Goal: Information Seeking & Learning: Learn about a topic

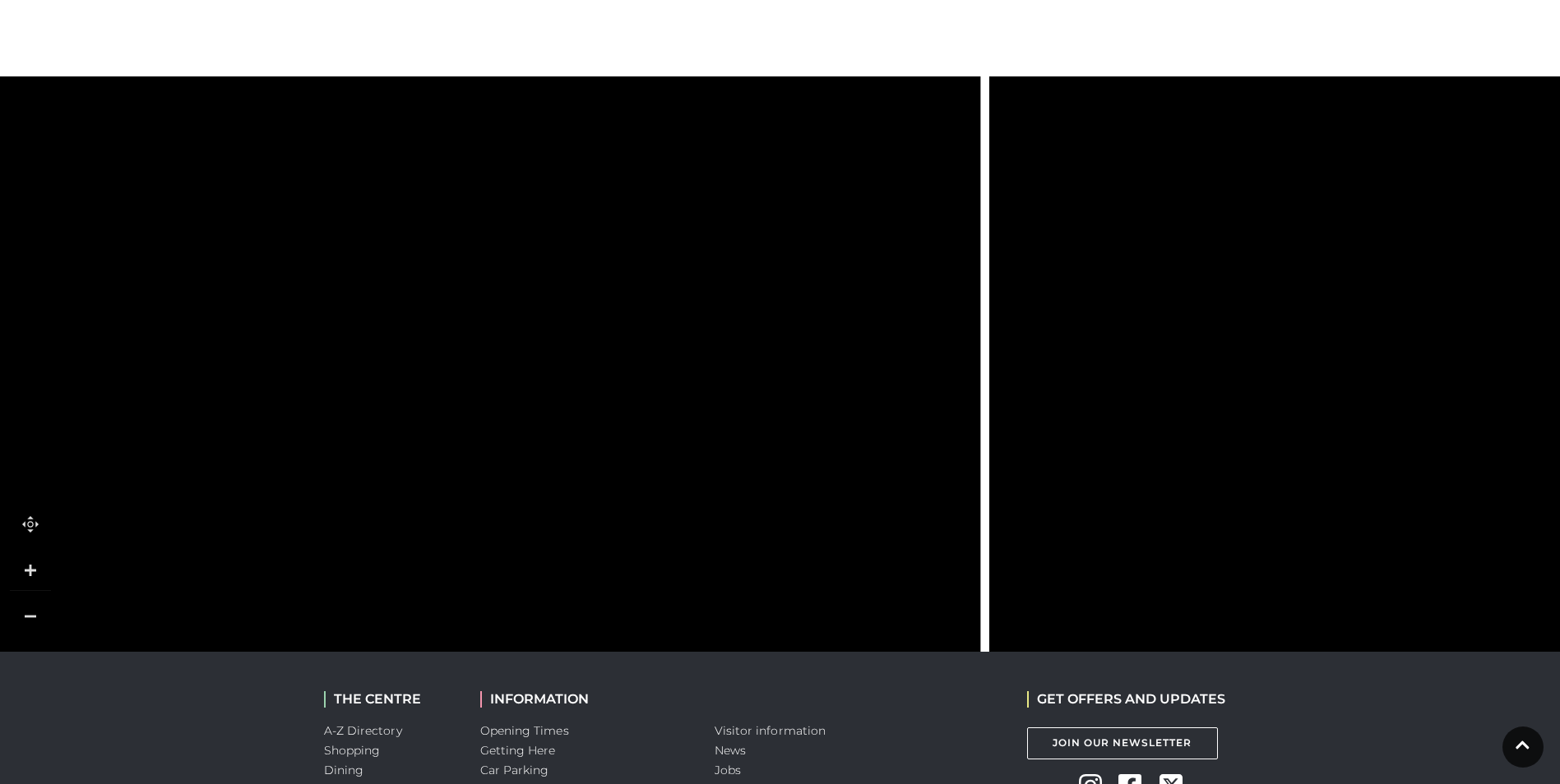
scroll to position [1016, 0]
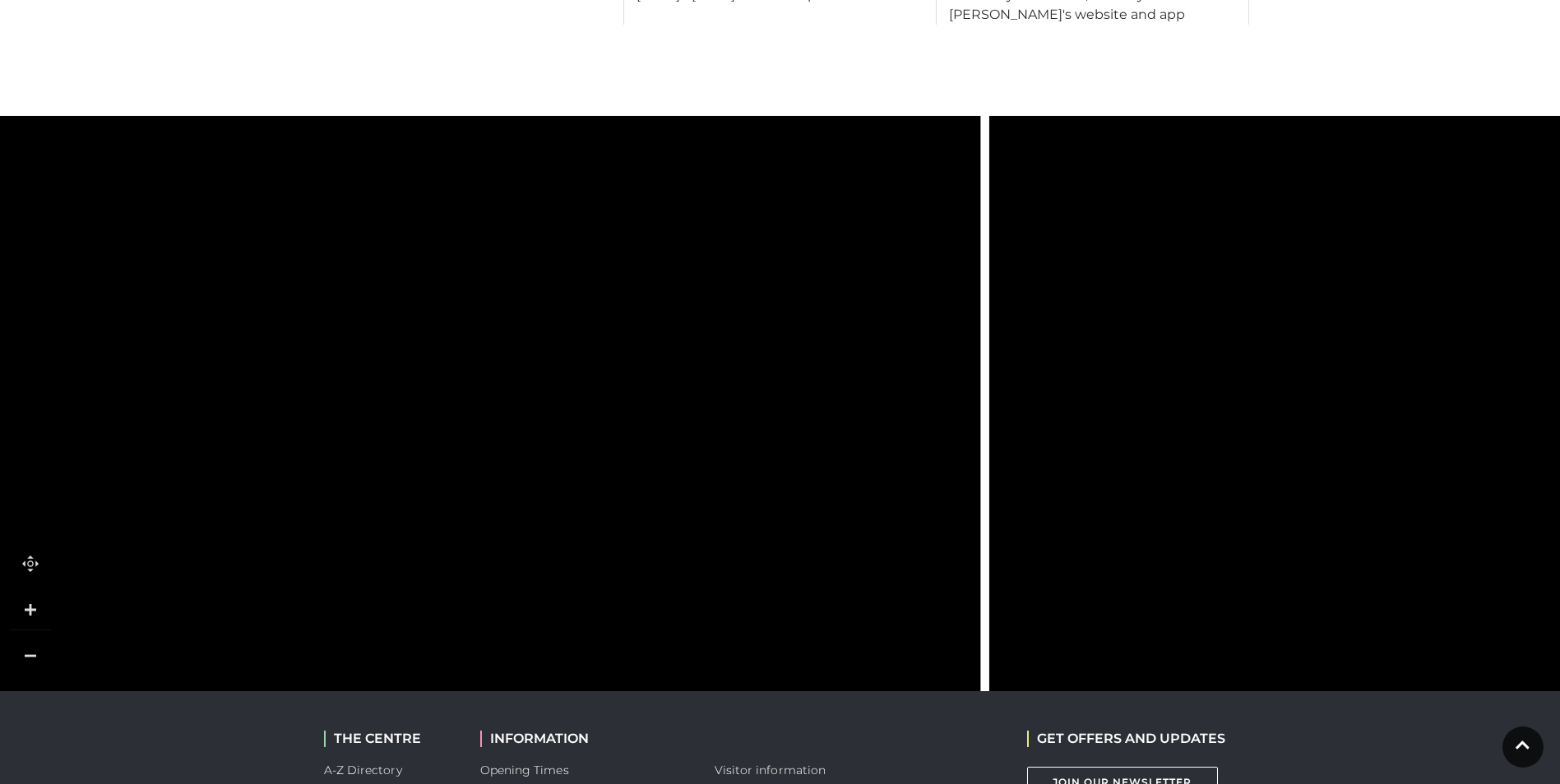
click at [1112, 633] on tspan "TO GROUND LEVEL" at bounding box center [1112, 633] width 0 height 0
click at [1086, 621] on polyline at bounding box center [1091, 627] width 19 height 14
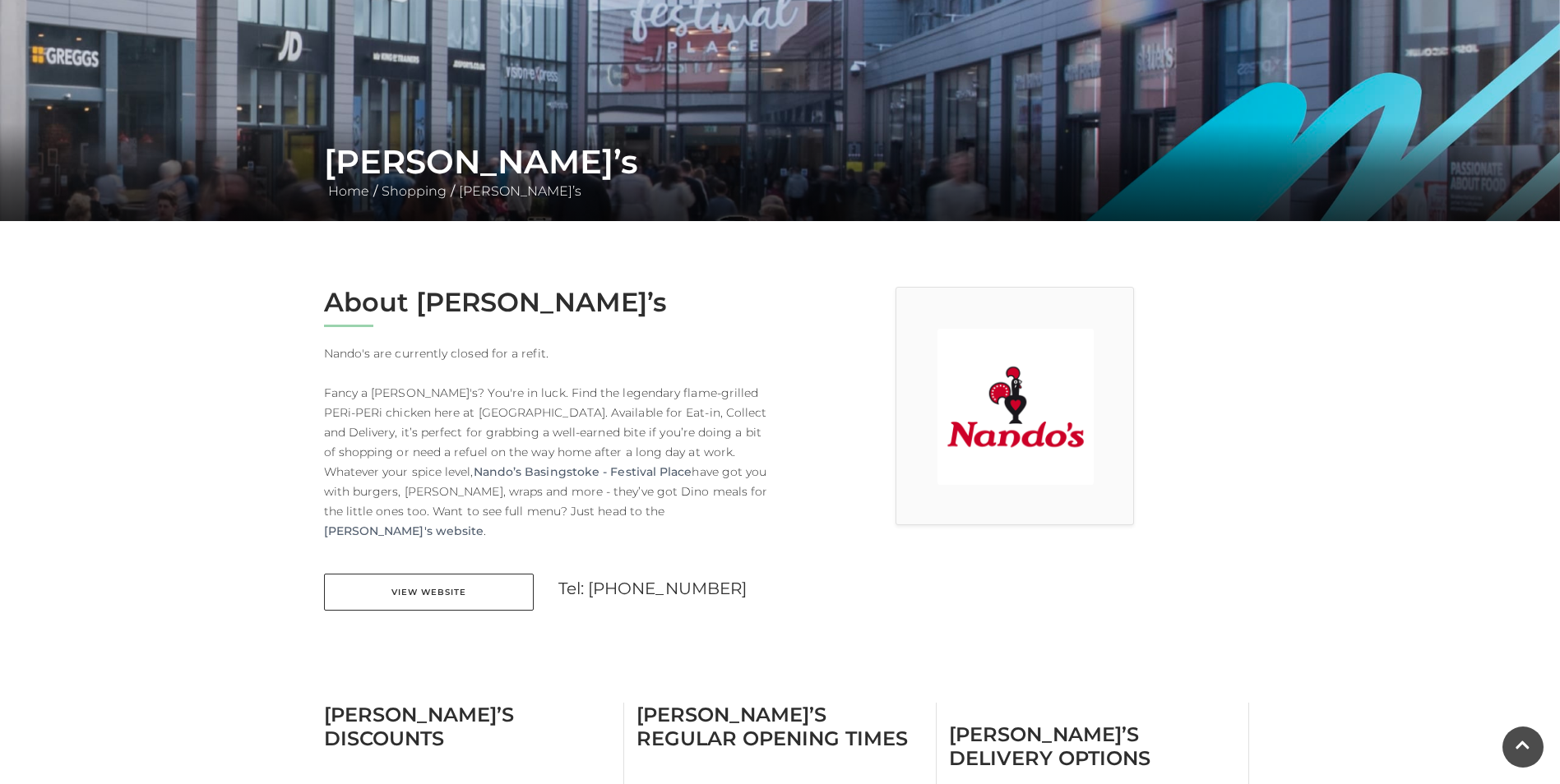
scroll to position [0, 0]
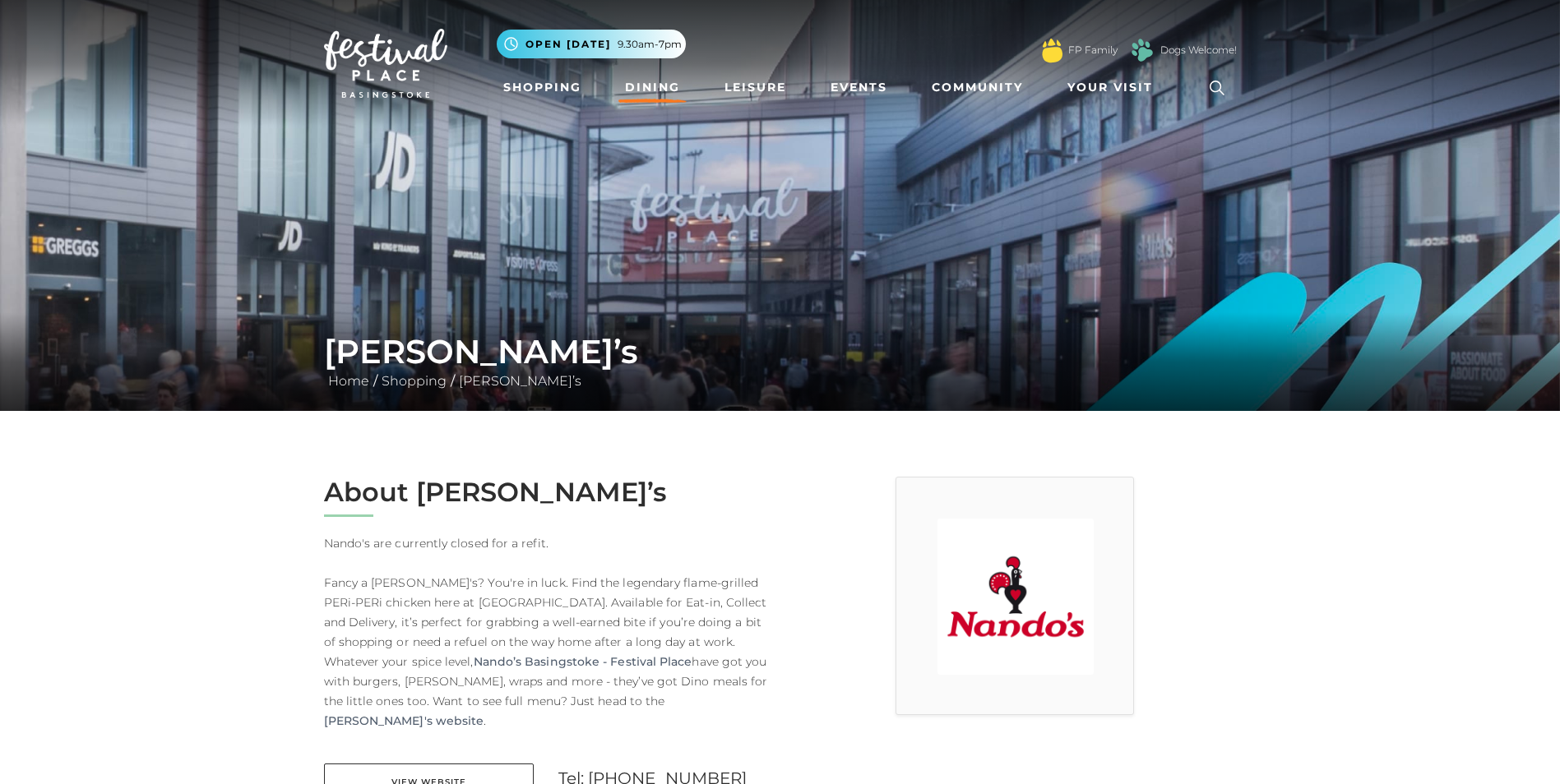
click at [638, 79] on link "Dining" at bounding box center [653, 88] width 69 height 31
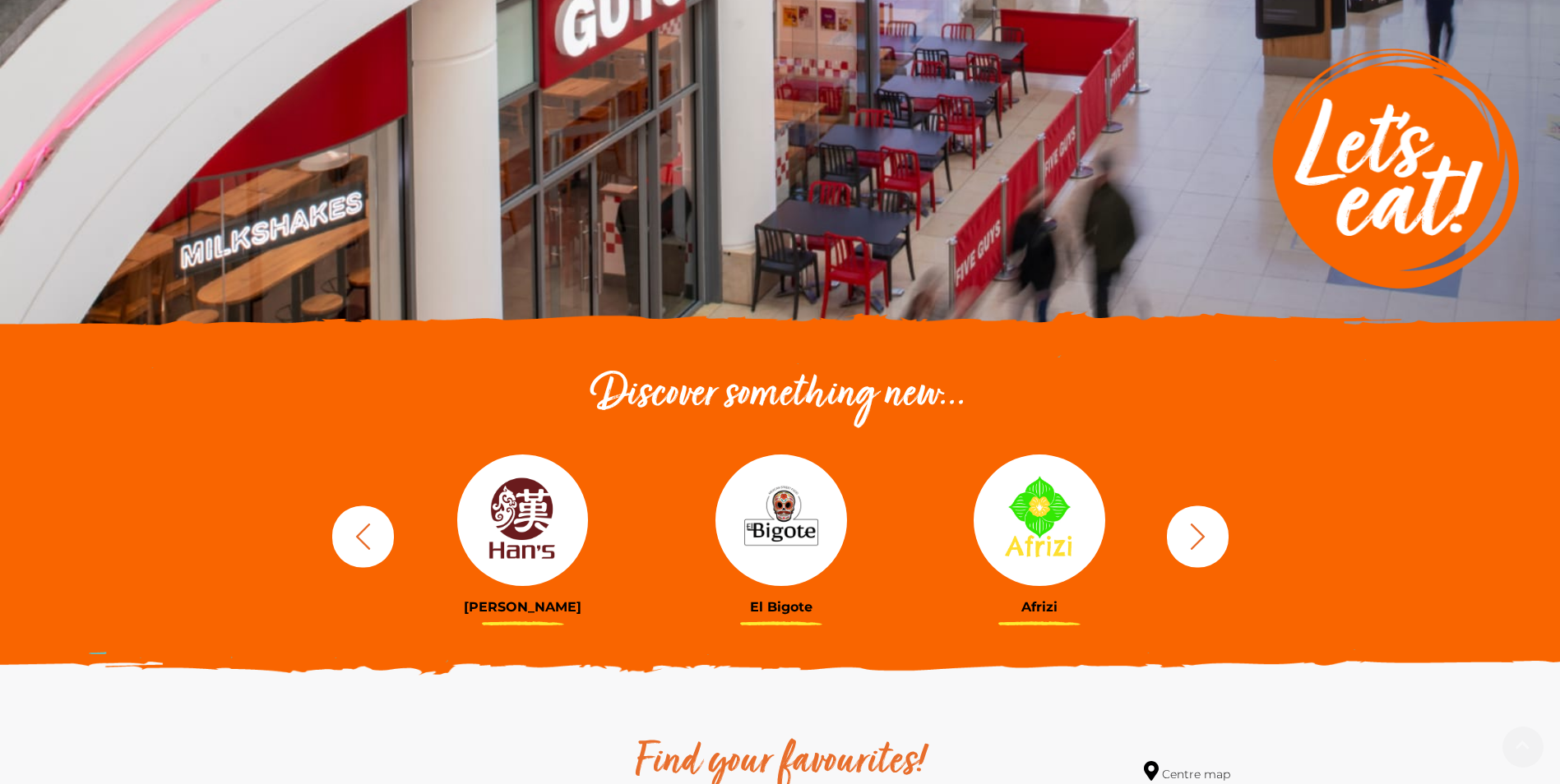
scroll to position [247, 0]
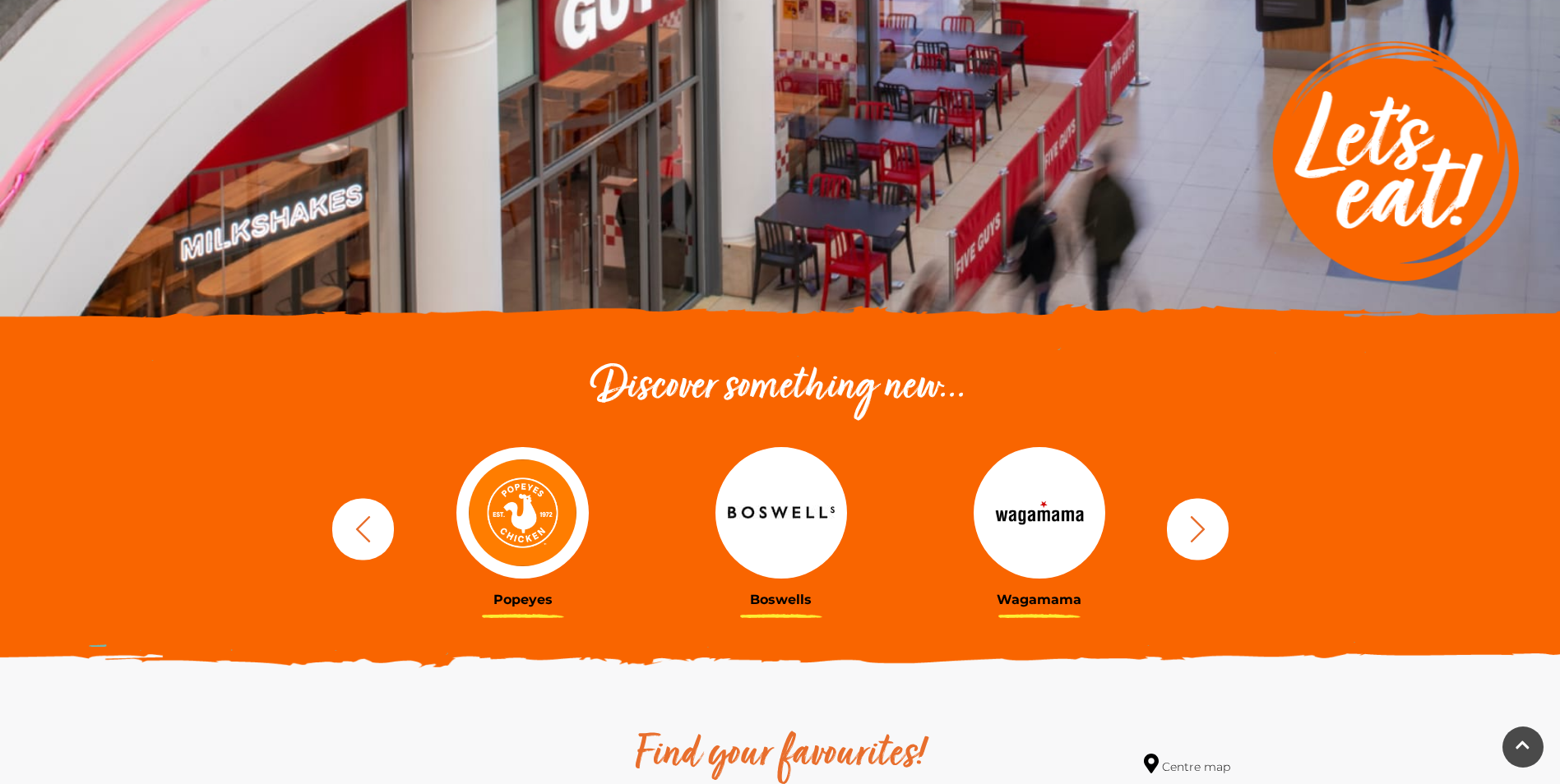
click at [803, 509] on img at bounding box center [781, 513] width 132 height 132
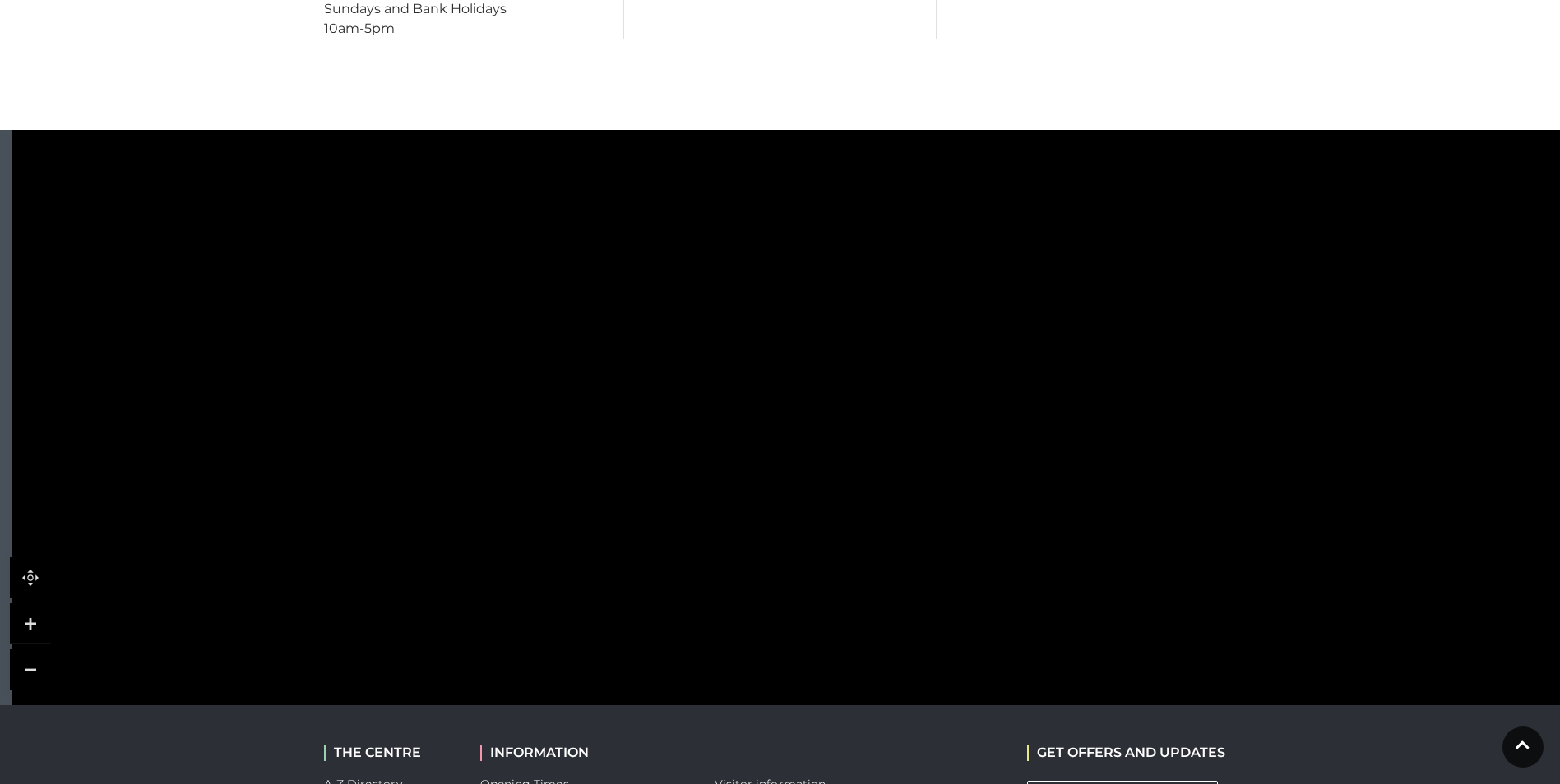
scroll to position [904, 0]
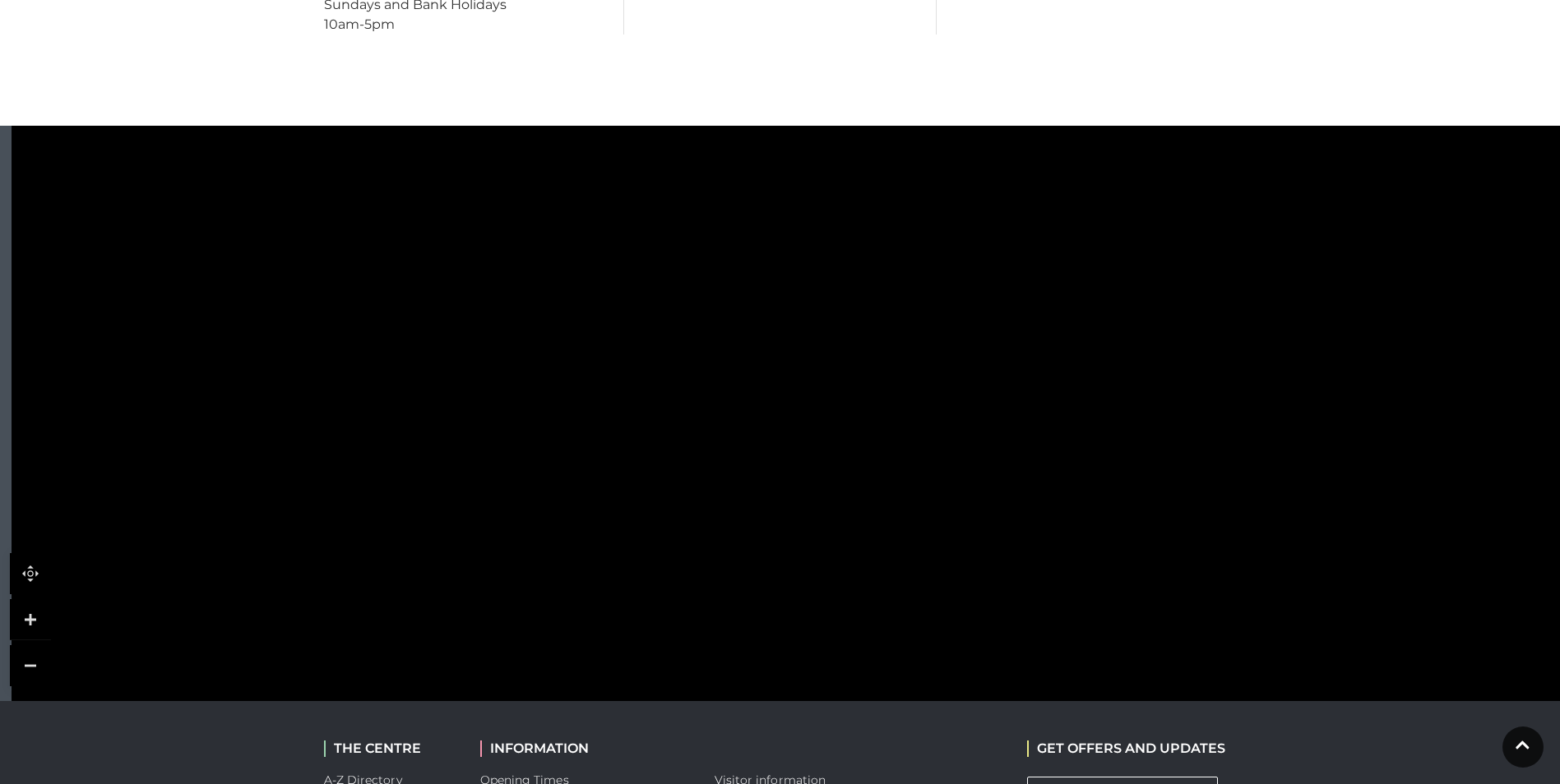
click at [892, 378] on tspan "Boswells" at bounding box center [892, 378] width 0 height 0
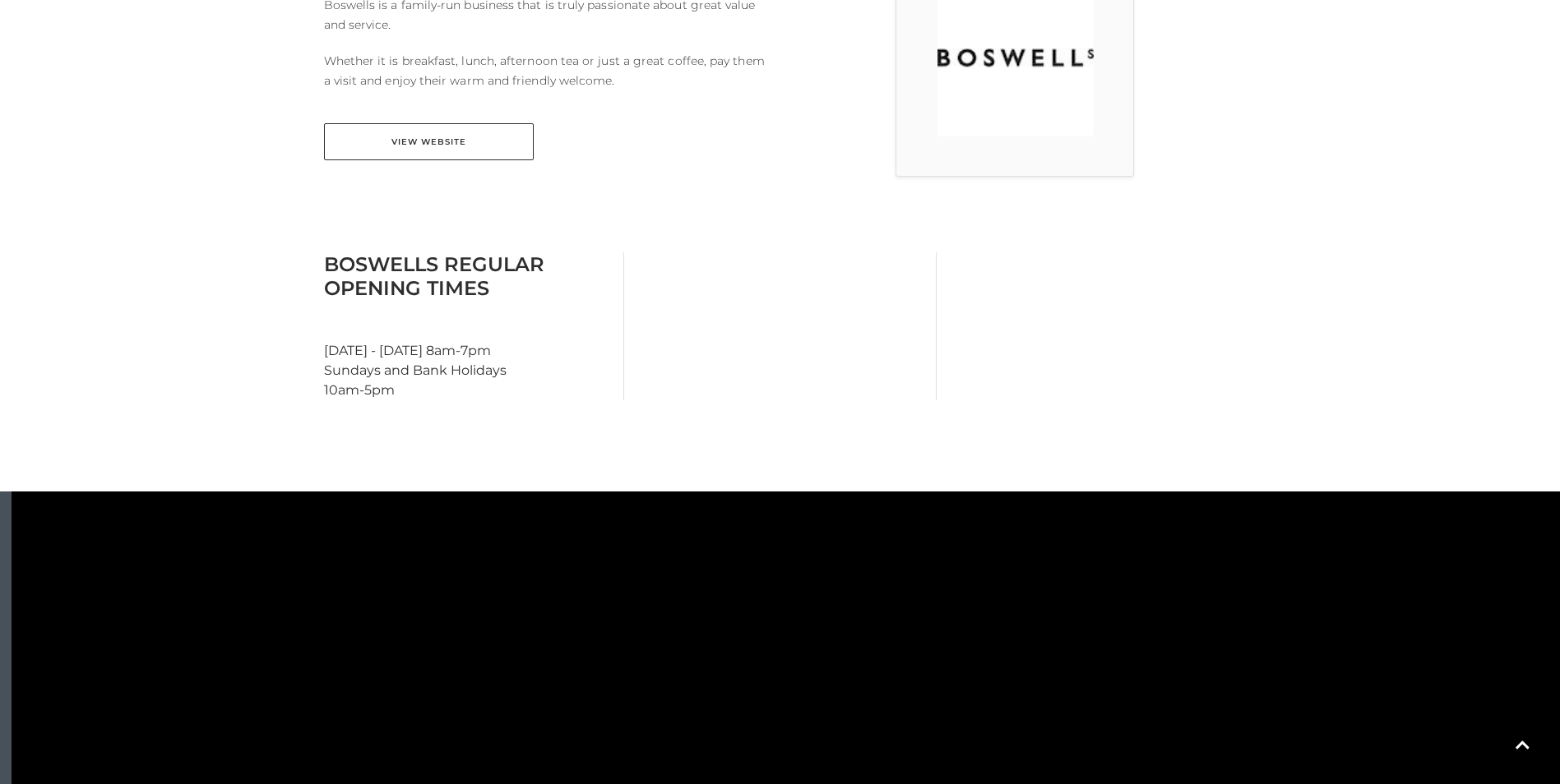
scroll to position [493, 0]
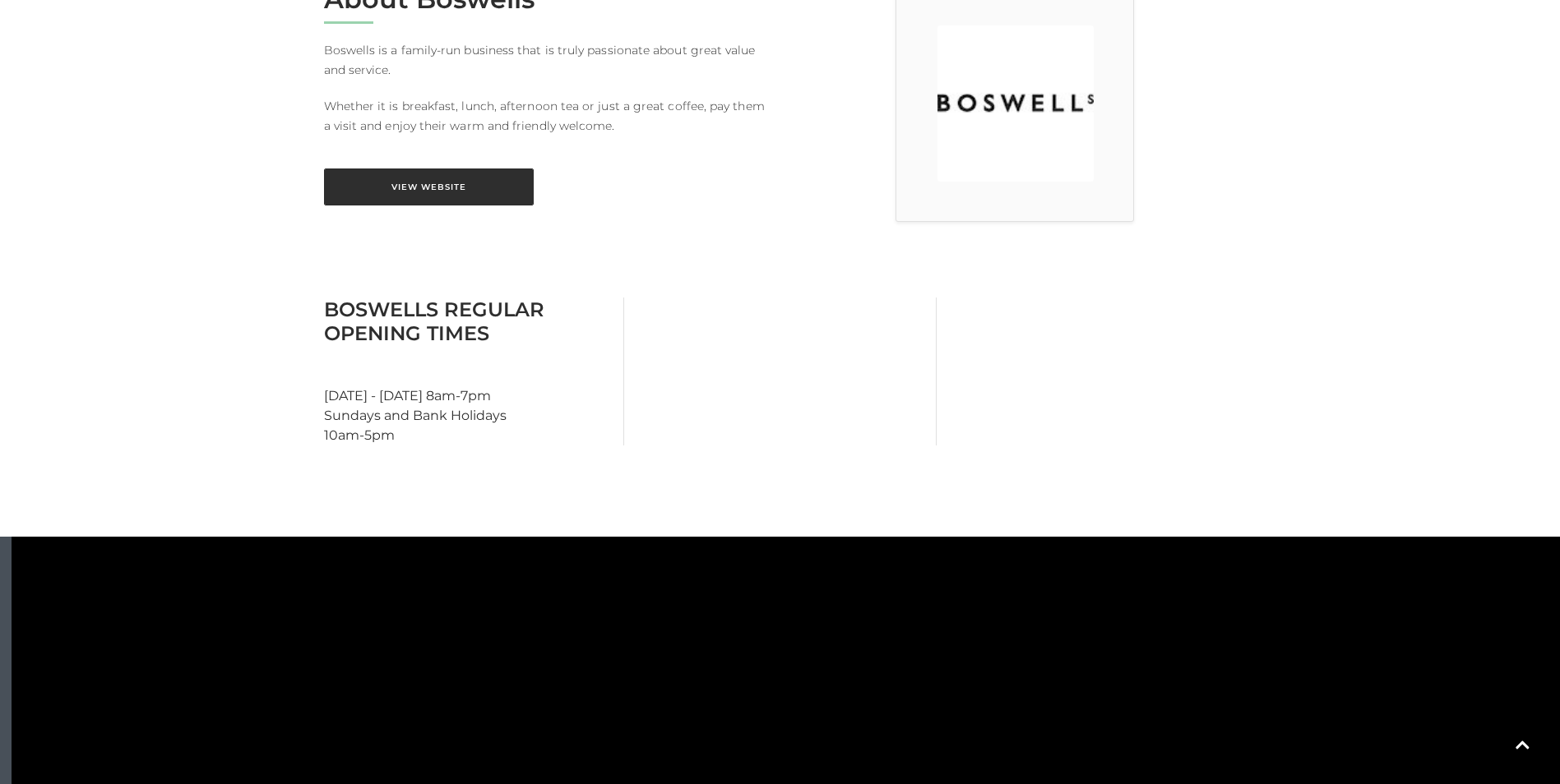
click at [403, 193] on link "View Website" at bounding box center [429, 187] width 210 height 37
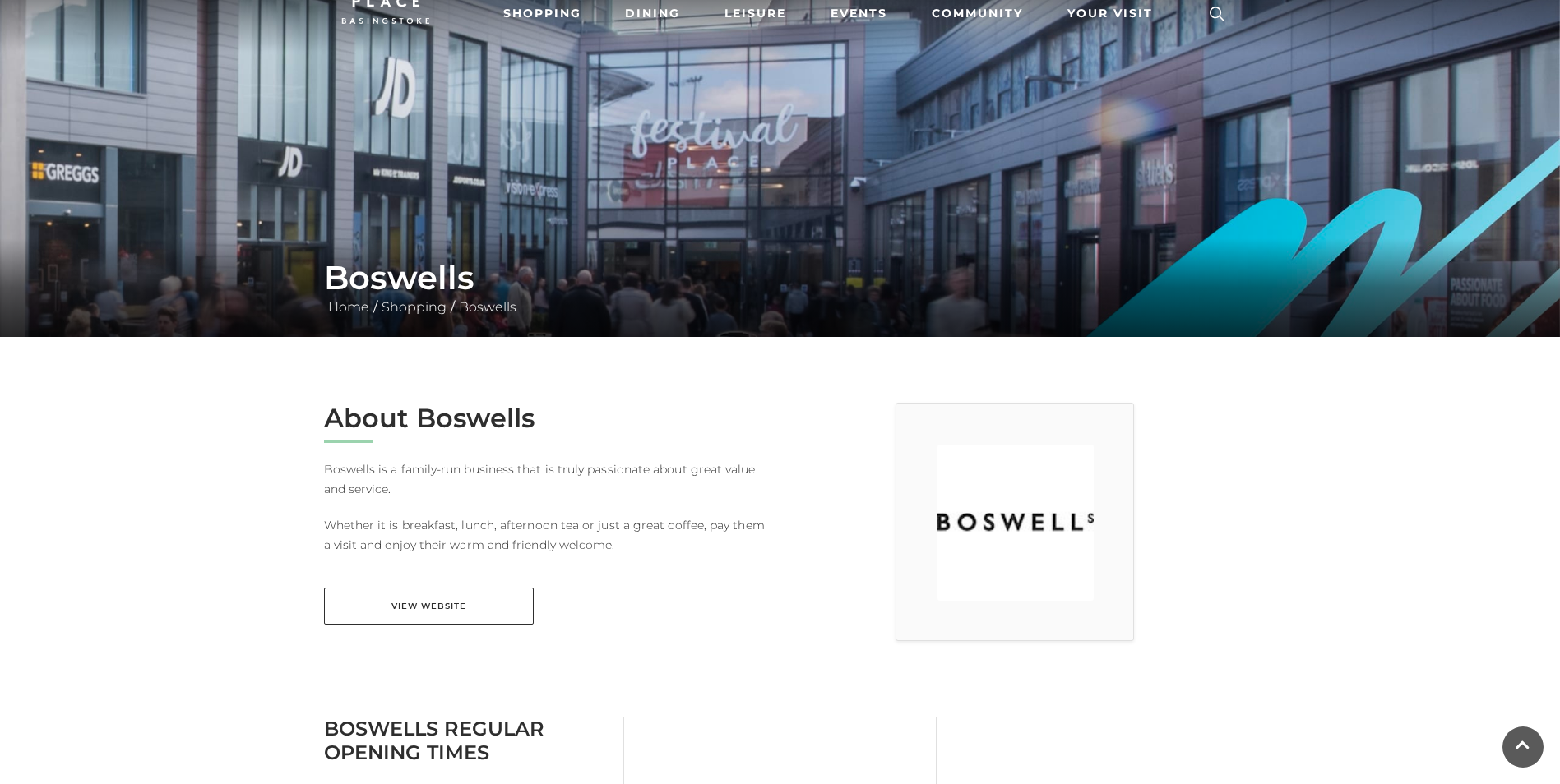
scroll to position [0, 0]
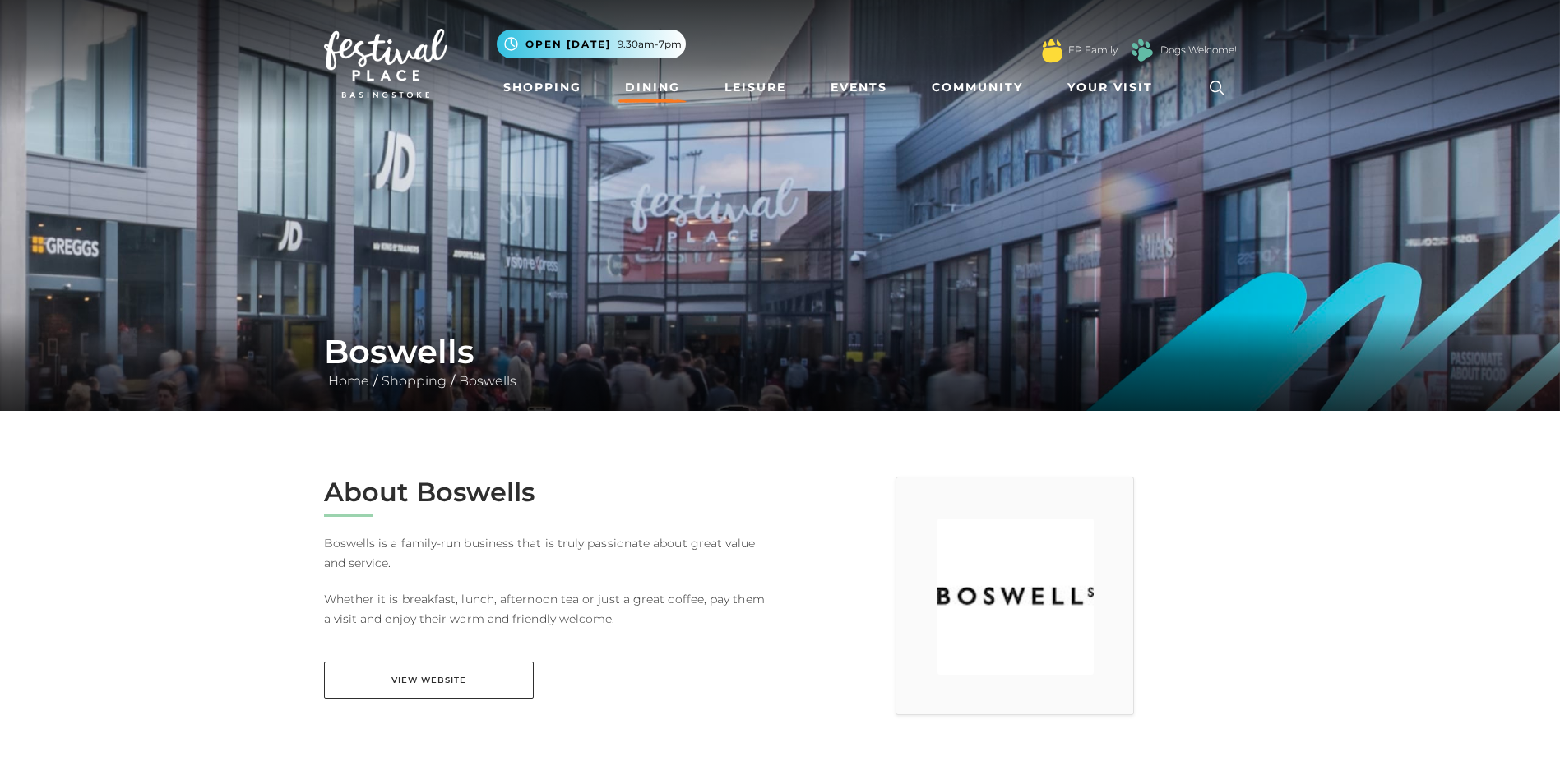
click at [649, 78] on link "Dining" at bounding box center [653, 88] width 69 height 31
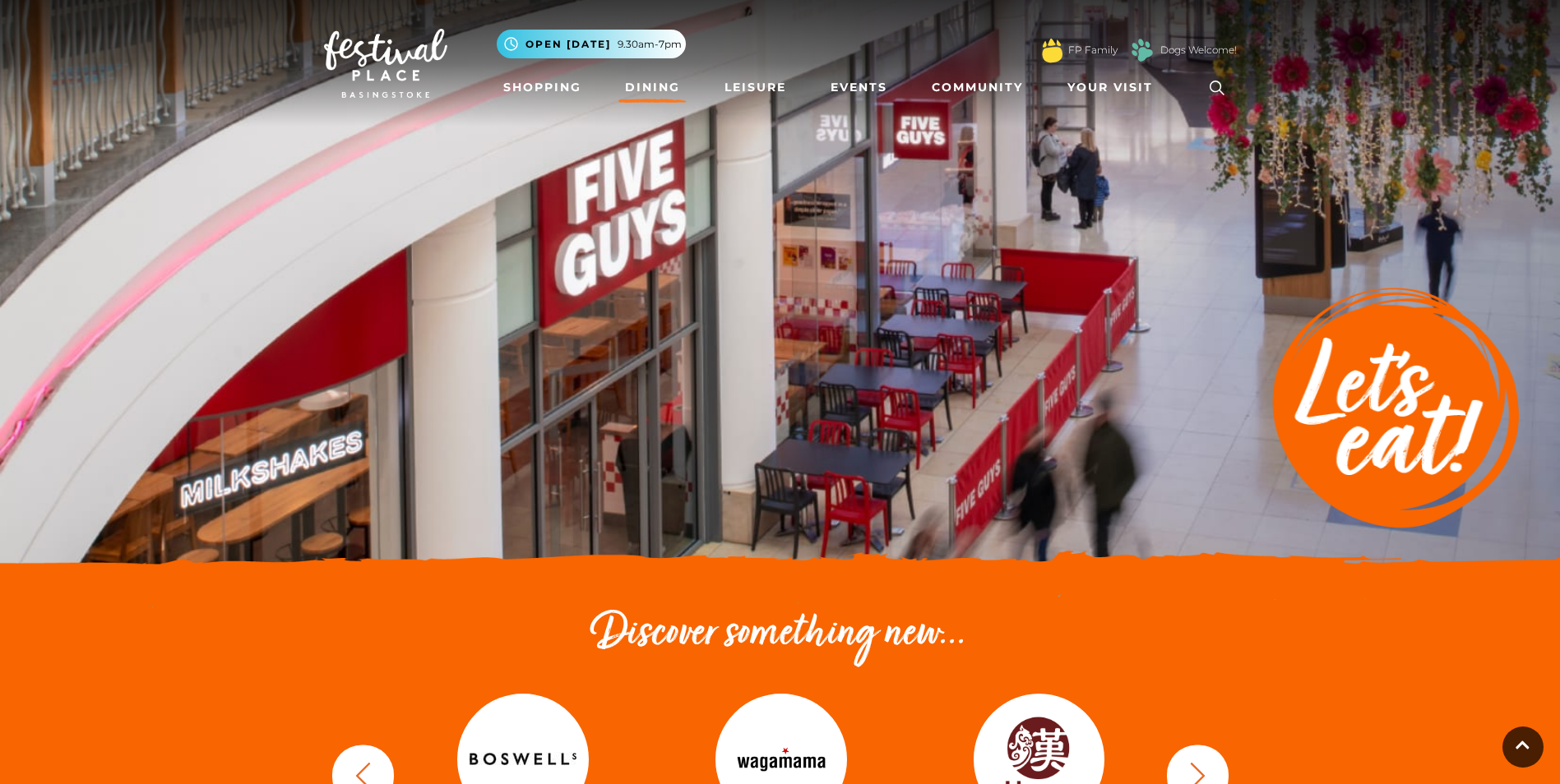
scroll to position [411, 0]
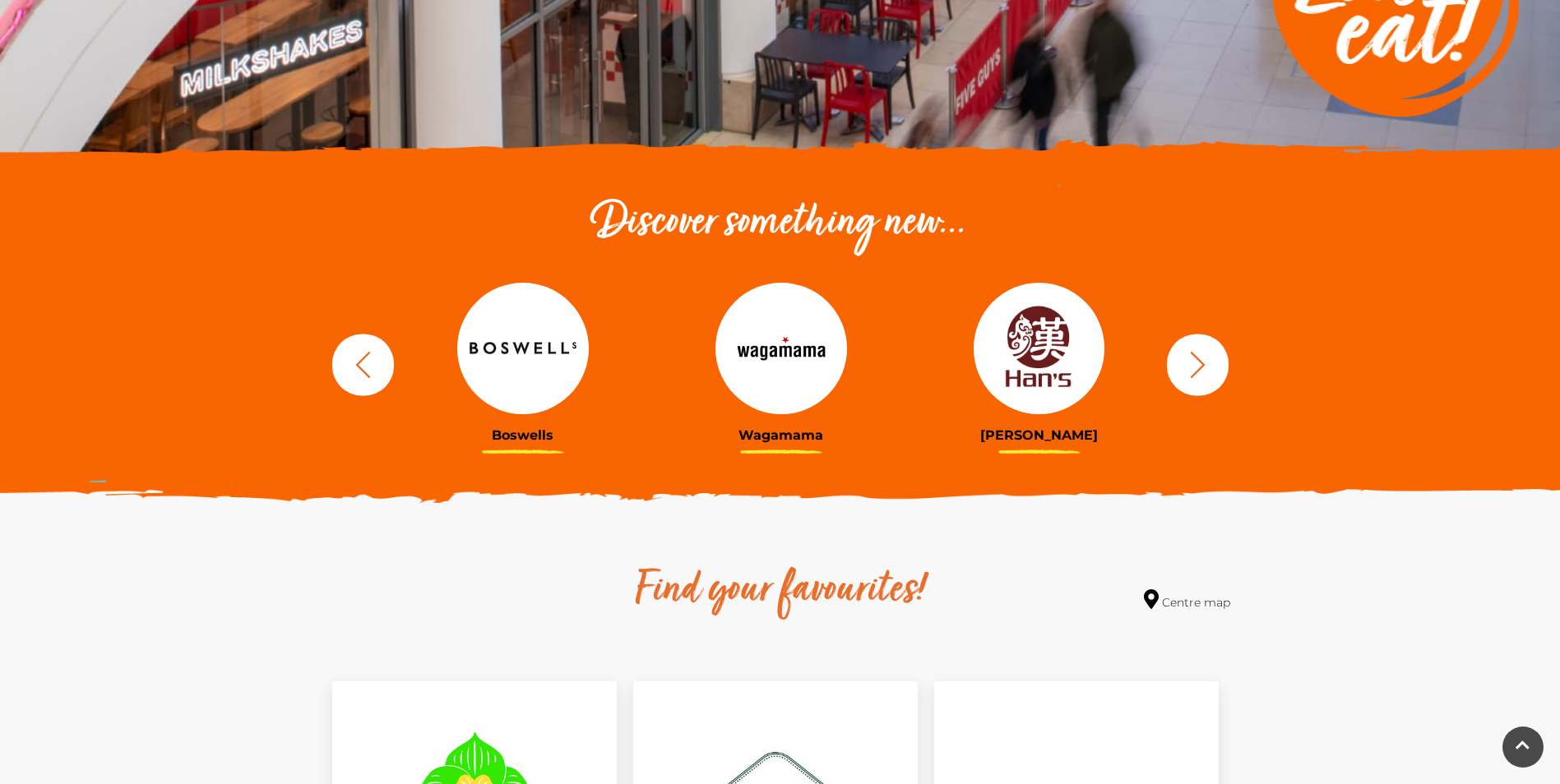
click at [1210, 382] on button "button" at bounding box center [1198, 365] width 61 height 61
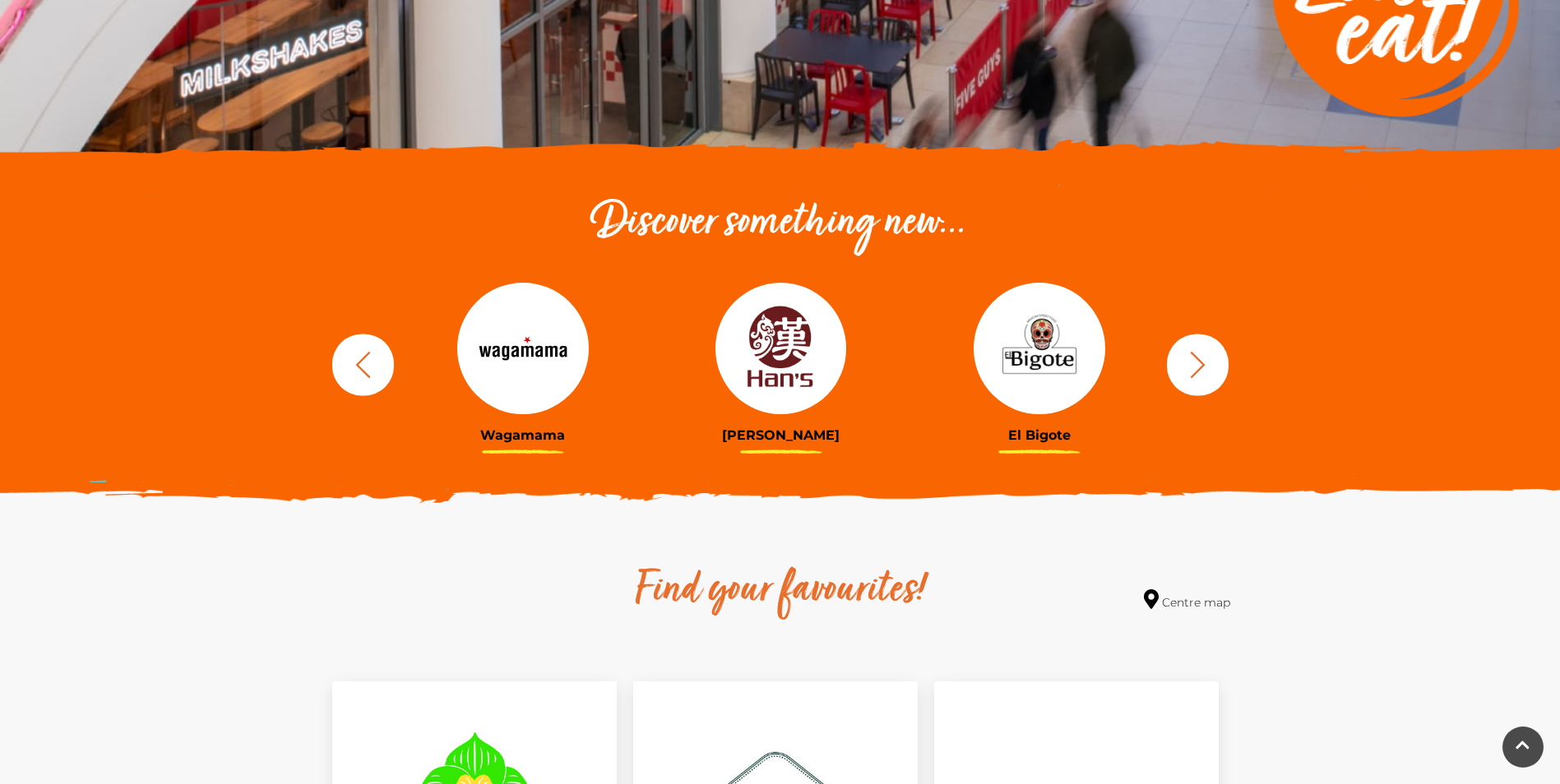
click at [1210, 382] on button "button" at bounding box center [1198, 365] width 61 height 61
click at [785, 345] on img at bounding box center [781, 349] width 132 height 132
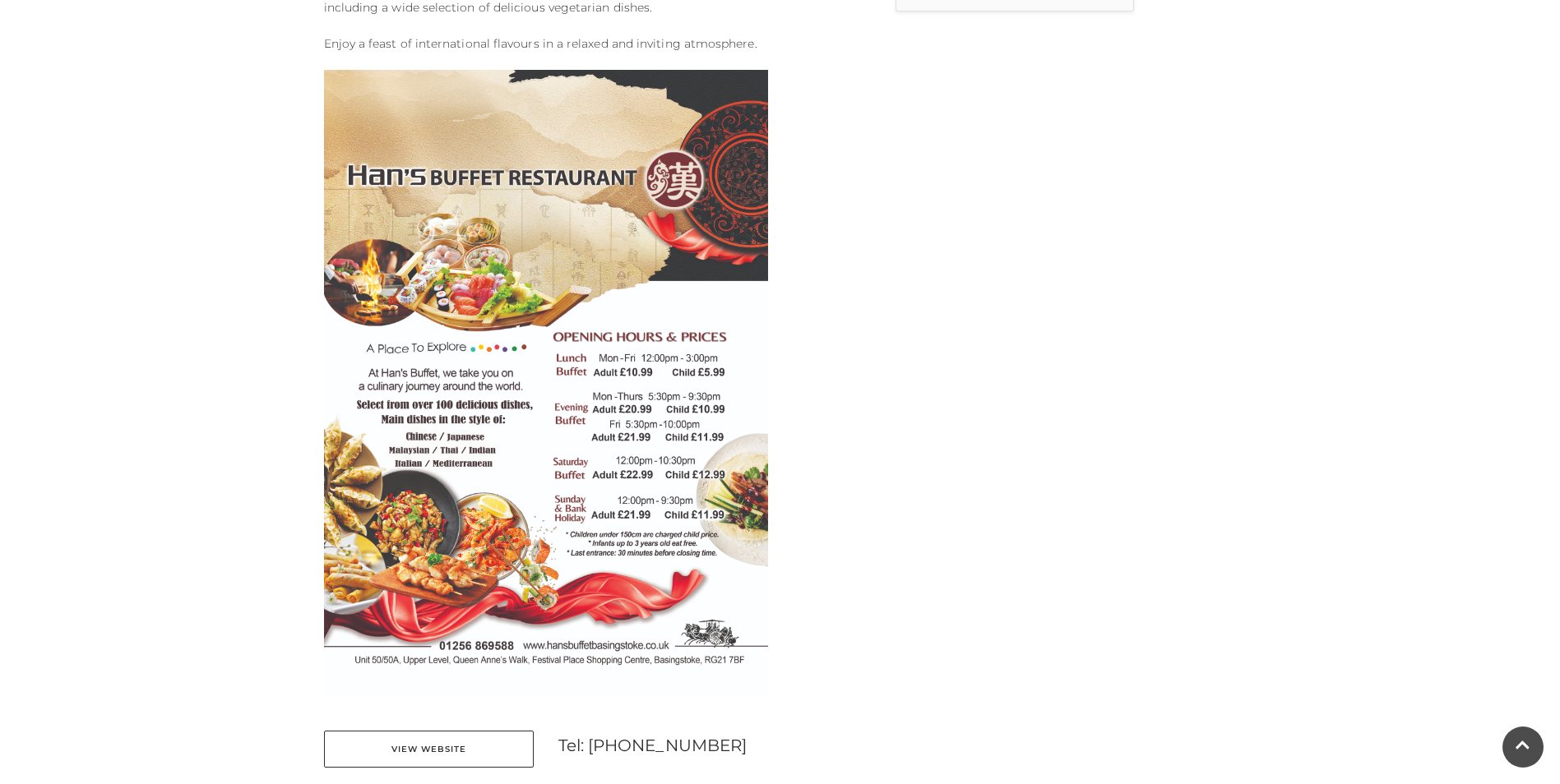
scroll to position [740, 0]
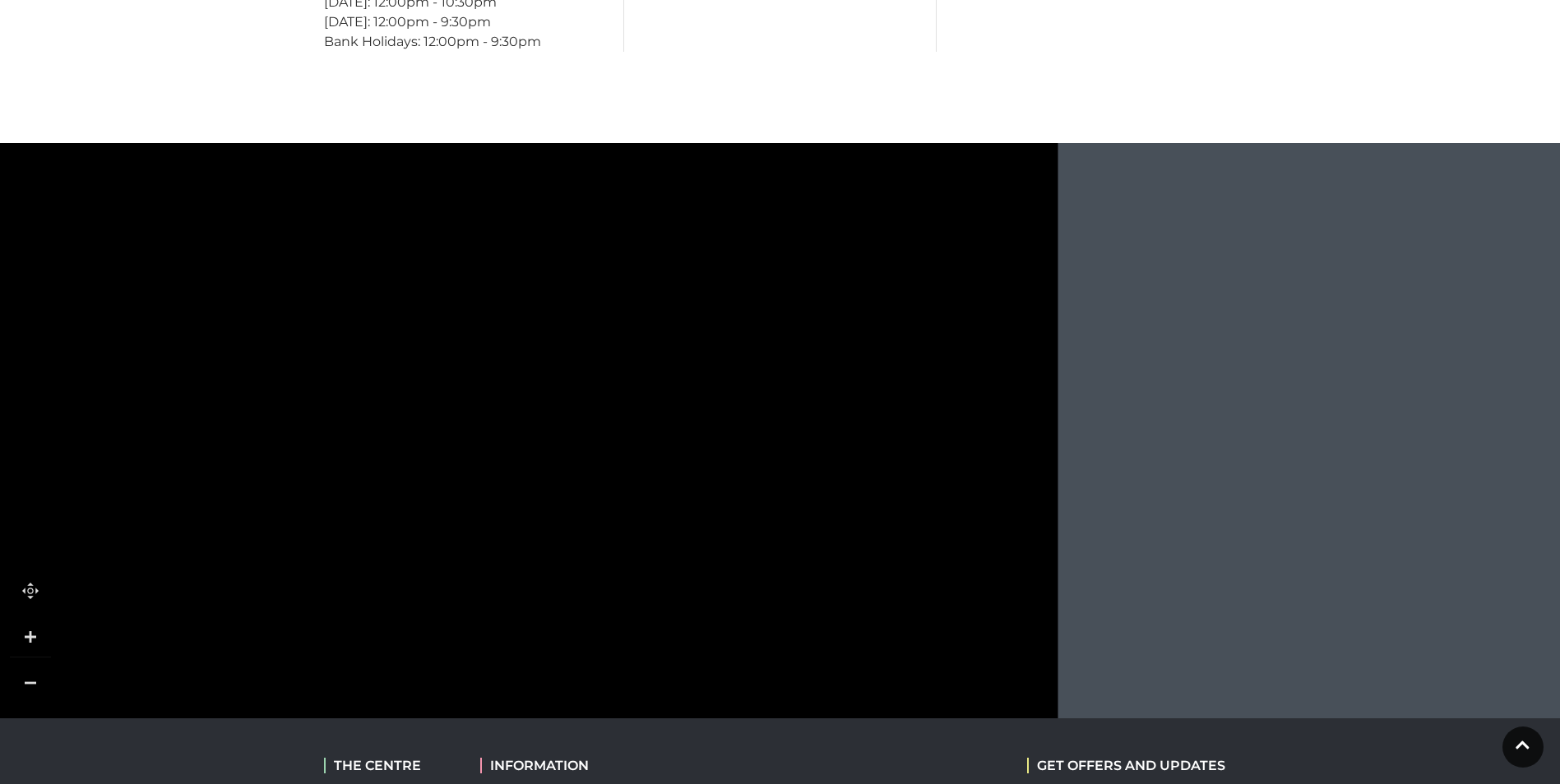
scroll to position [1398, 0]
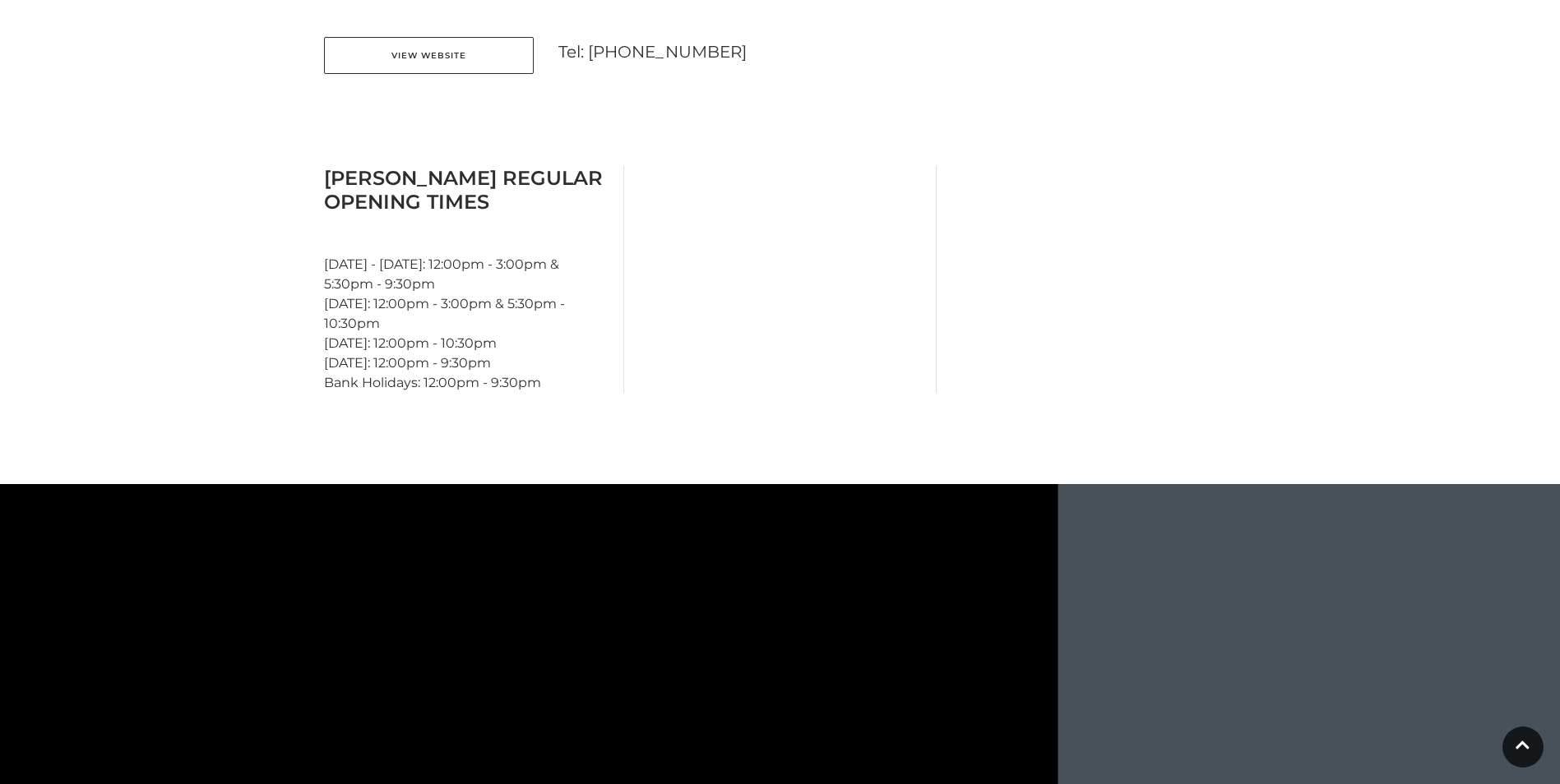
click at [704, 602] on icon at bounding box center [703, 593] width 20 height 19
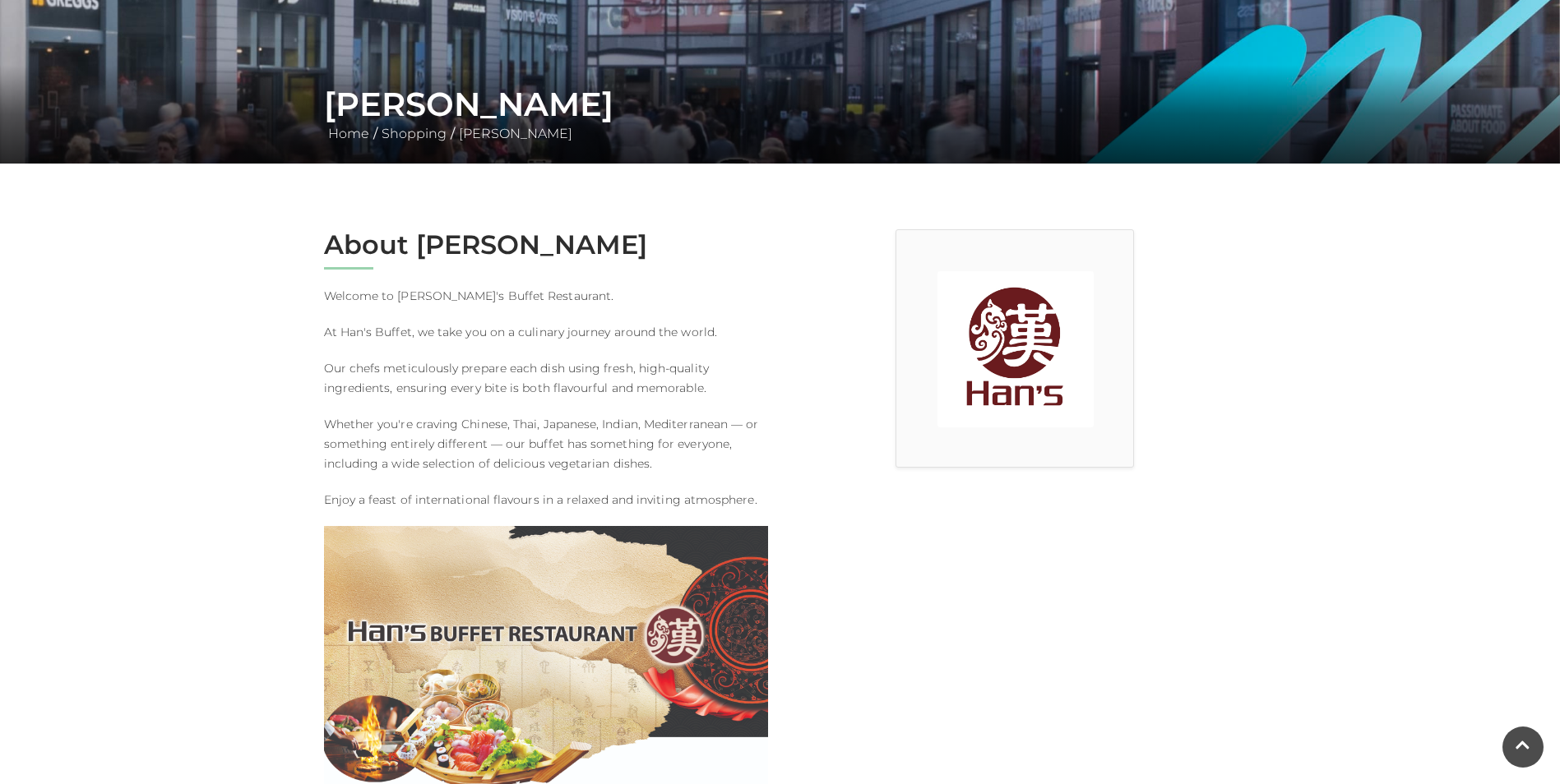
scroll to position [247, 0]
click at [431, 128] on link "Shopping" at bounding box center [414, 134] width 73 height 15
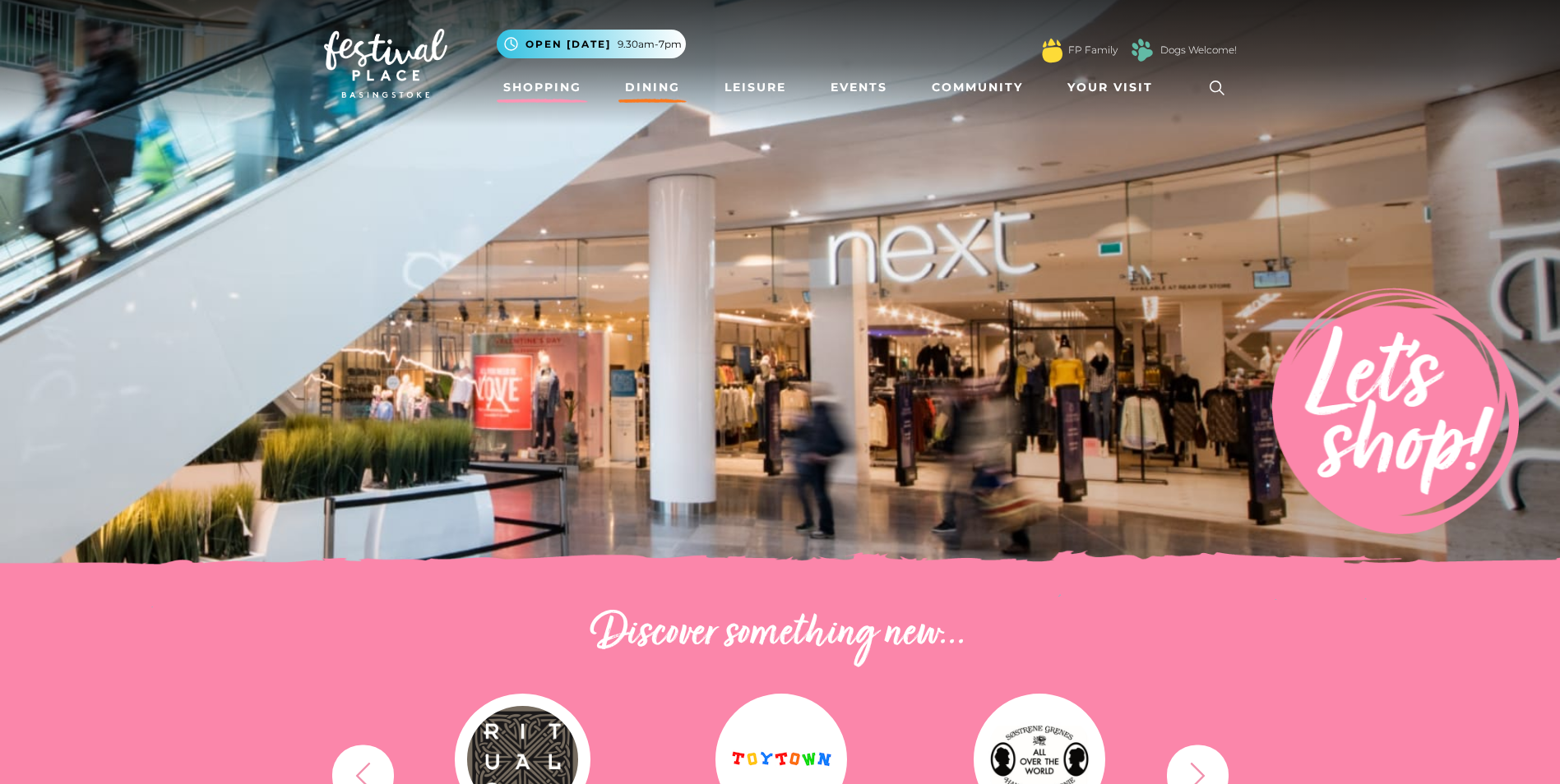
click at [659, 83] on link "Dining" at bounding box center [653, 88] width 69 height 31
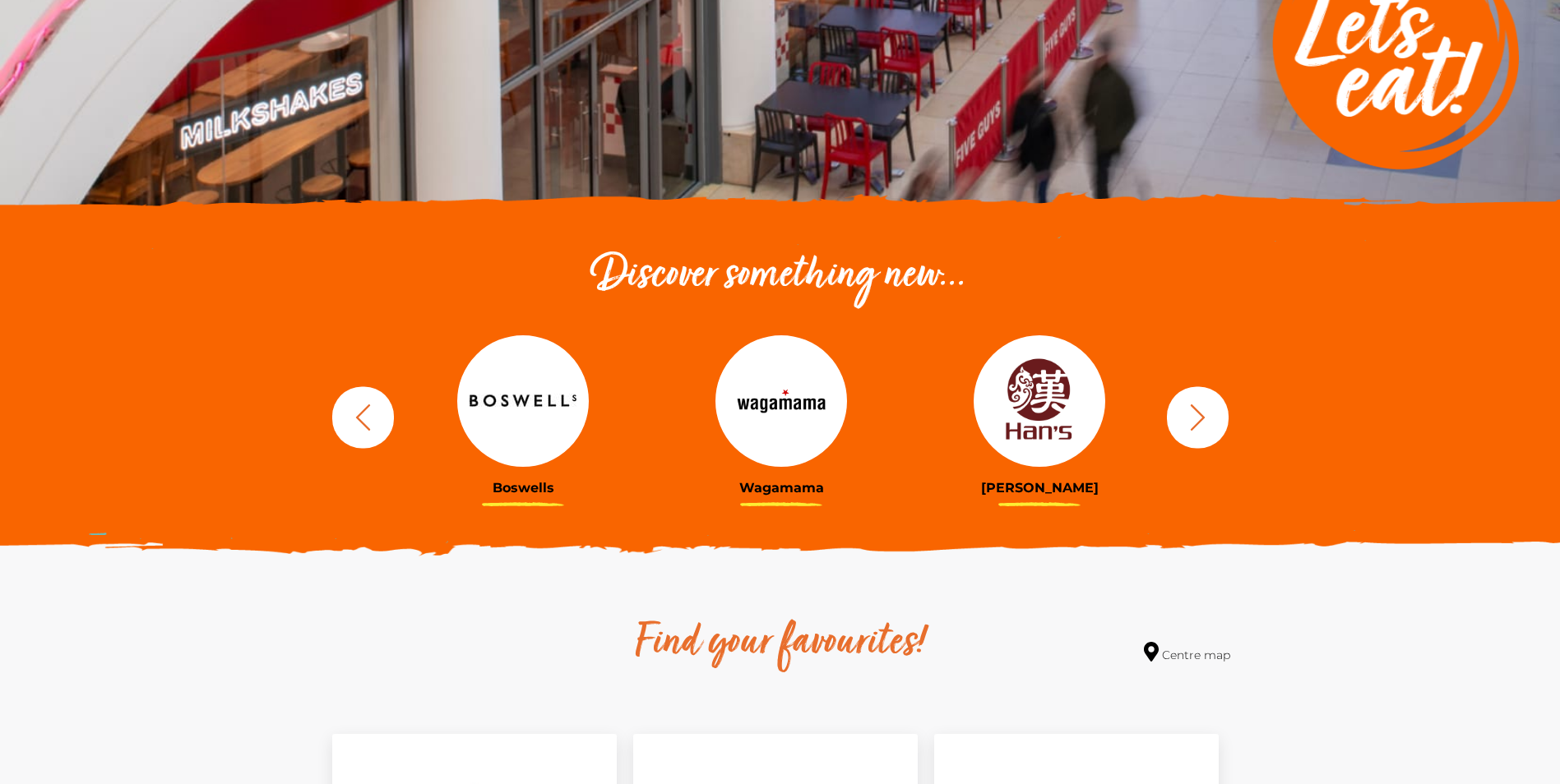
scroll to position [411, 0]
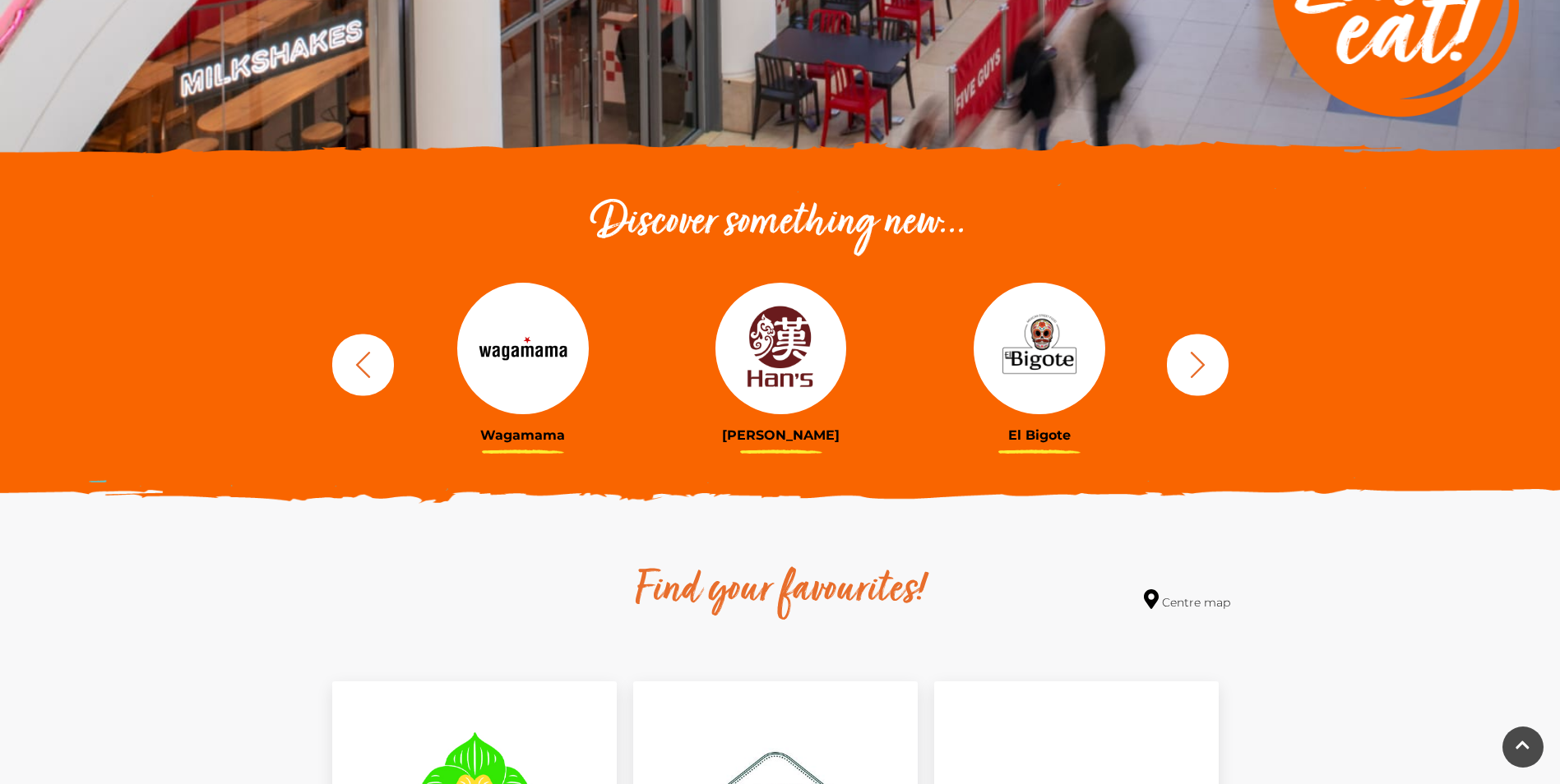
click at [1191, 371] on icon "button" at bounding box center [1198, 365] width 31 height 31
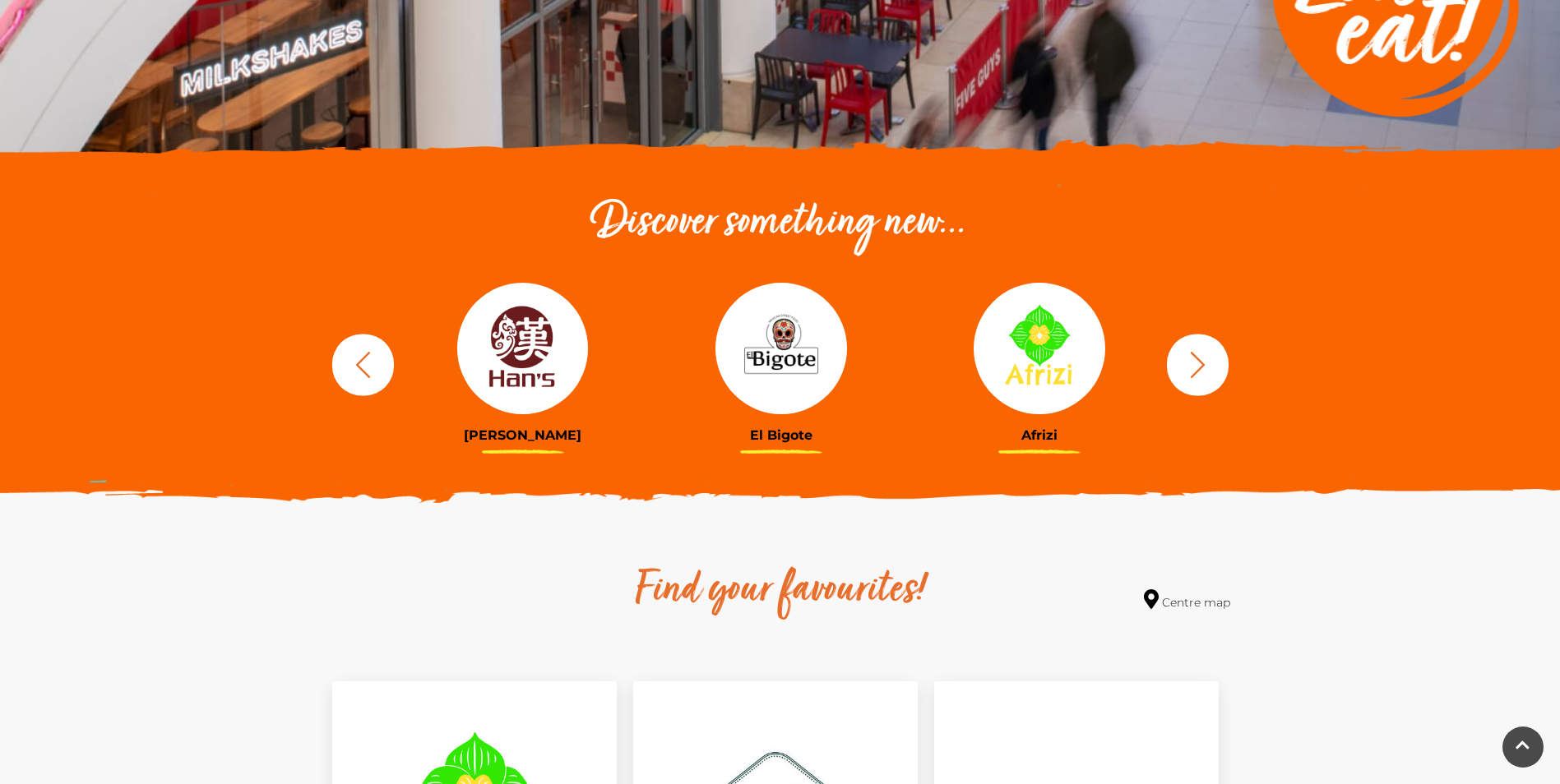
click at [1191, 371] on icon "button" at bounding box center [1198, 365] width 31 height 31
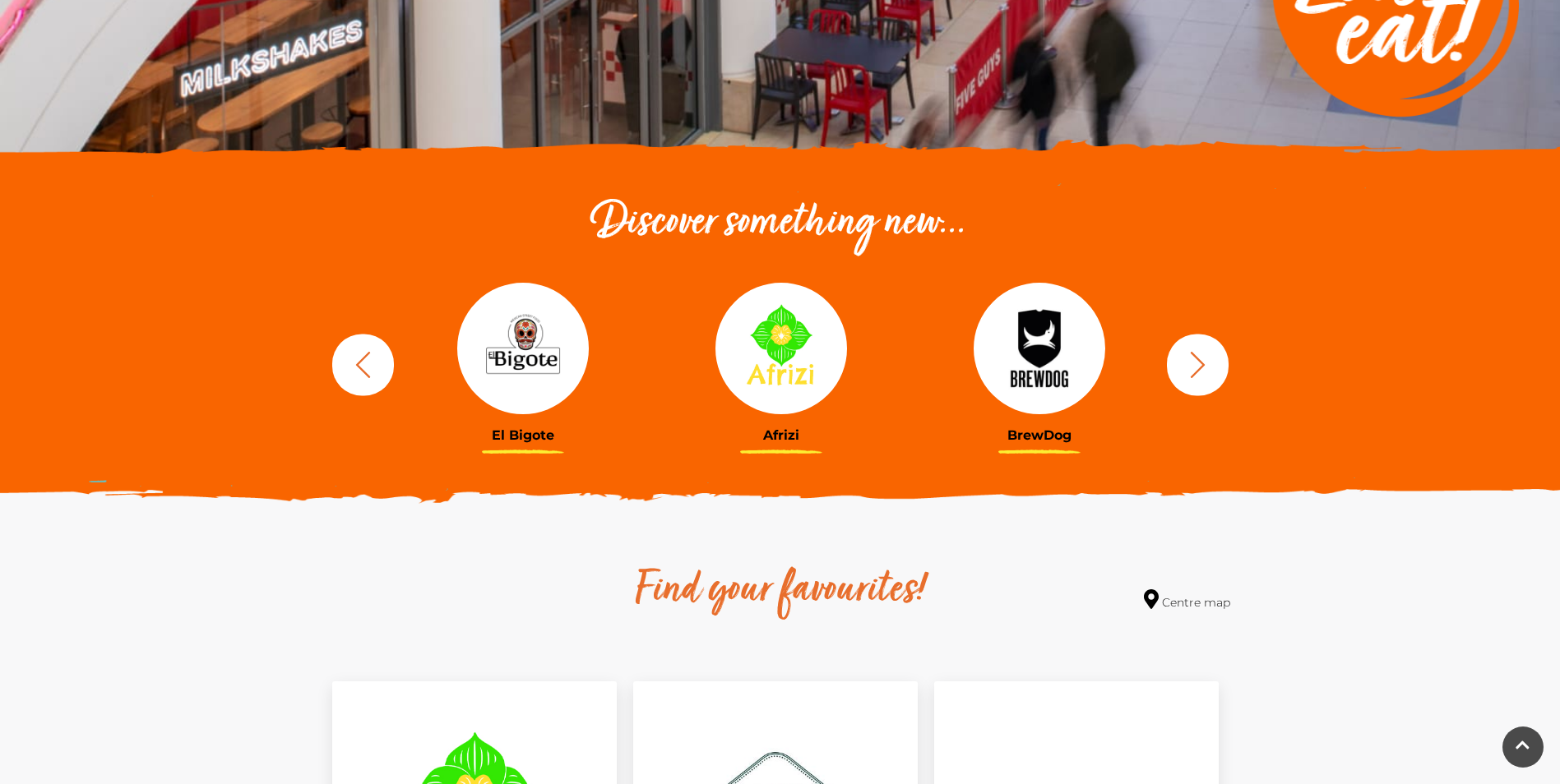
click at [1191, 371] on icon "button" at bounding box center [1198, 365] width 31 height 31
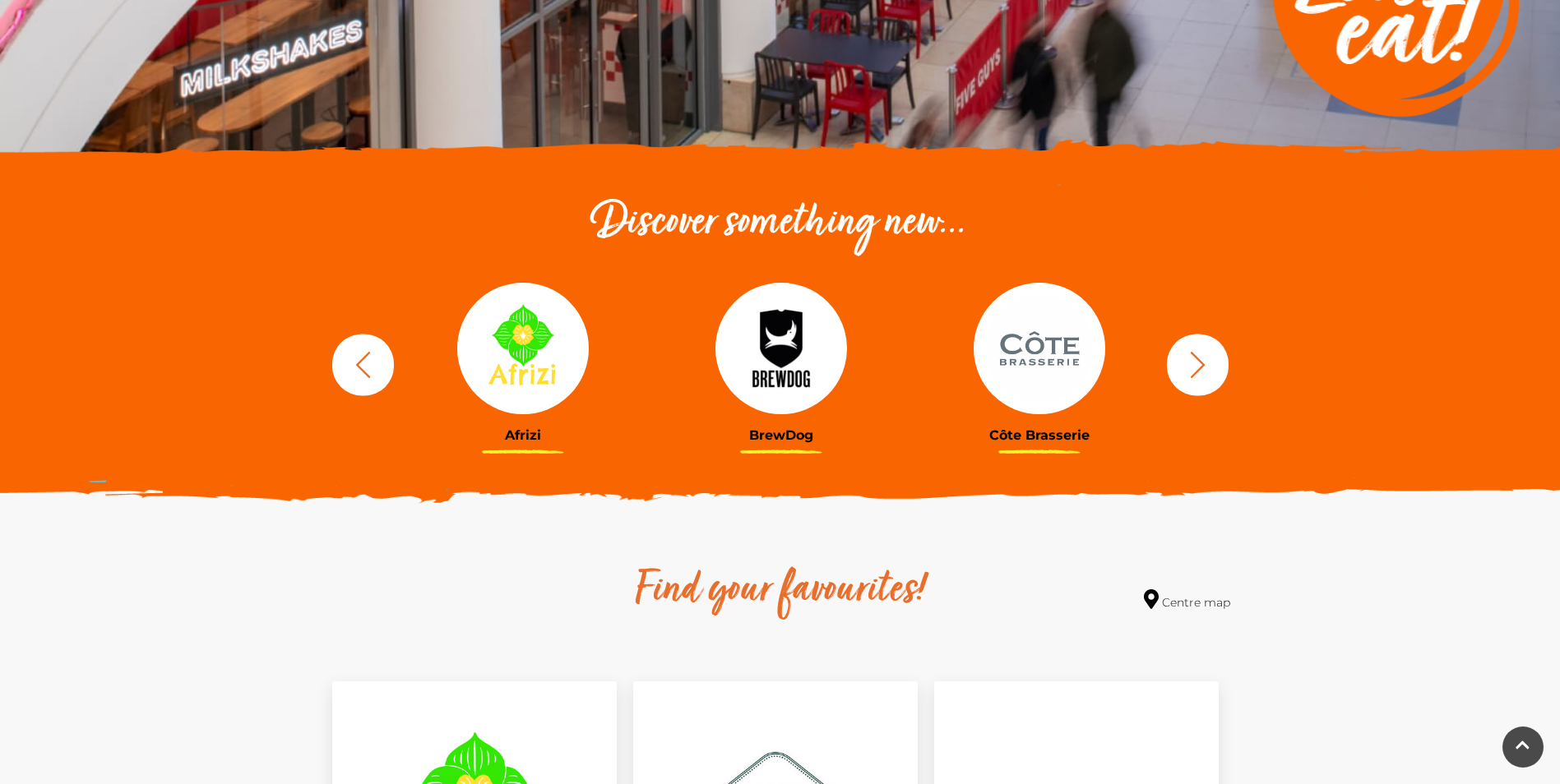
click at [1191, 371] on icon "button" at bounding box center [1198, 365] width 31 height 31
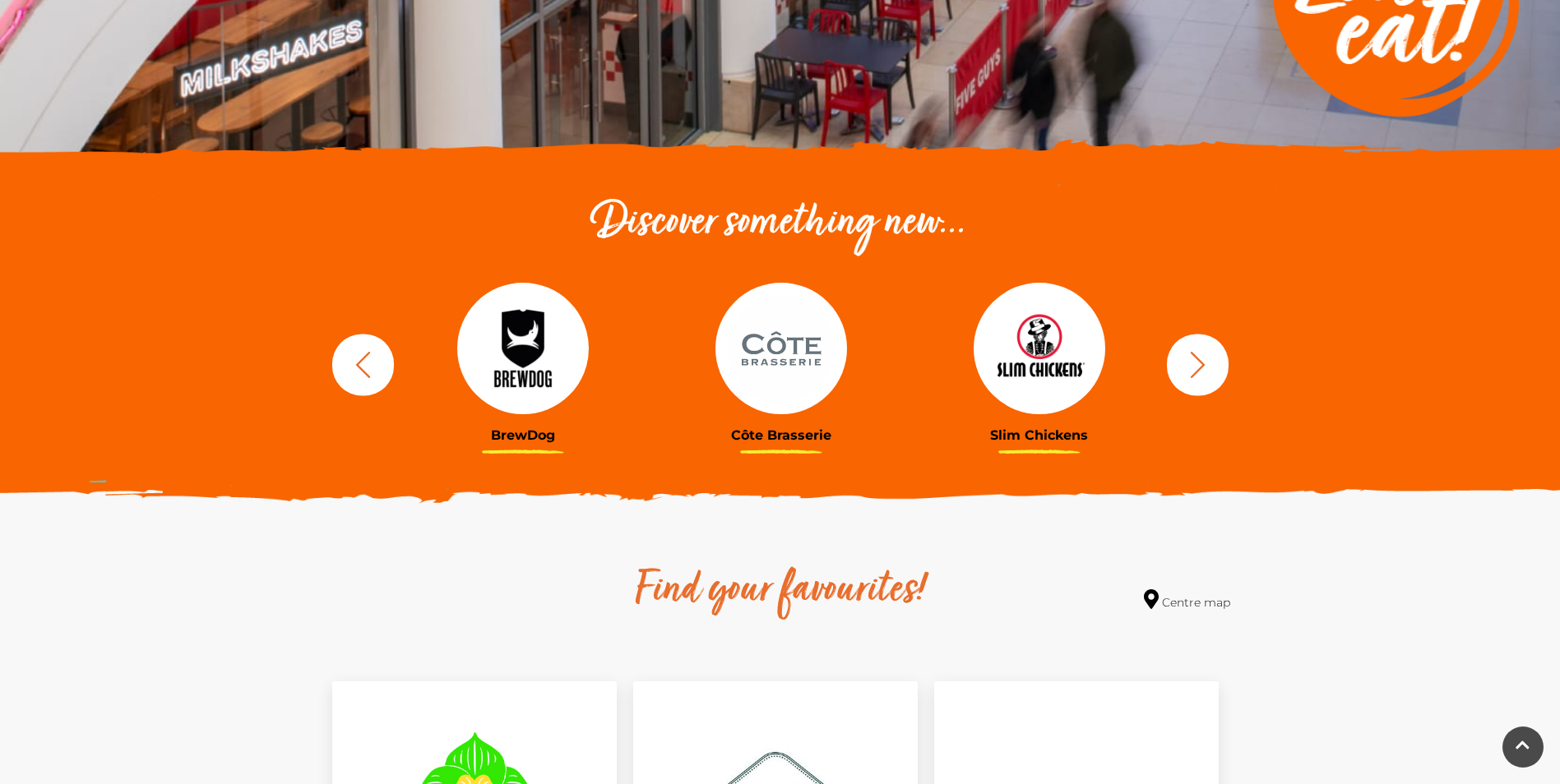
click at [1191, 371] on icon "button" at bounding box center [1198, 365] width 31 height 31
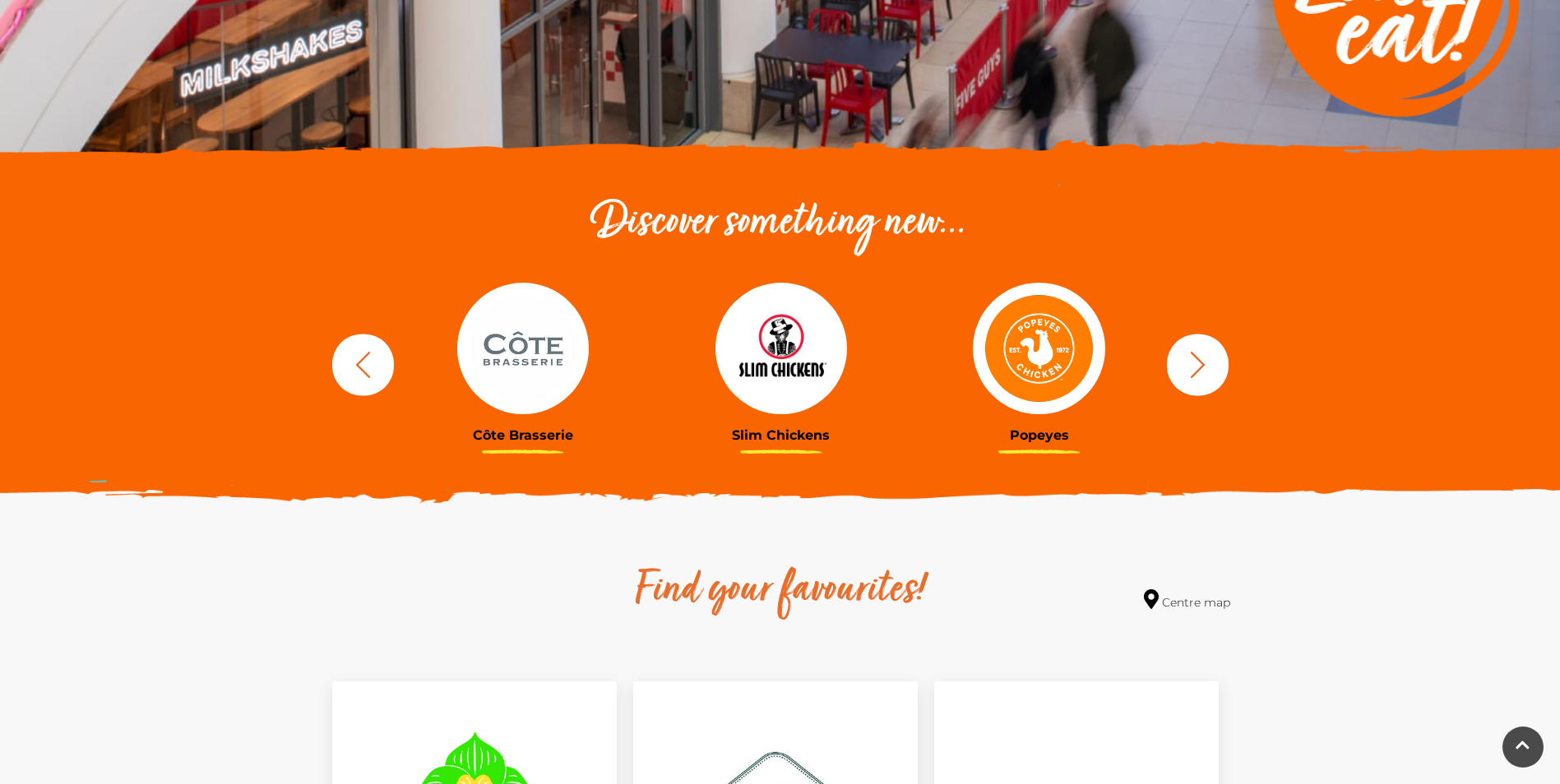
click at [1023, 349] on img at bounding box center [1039, 349] width 132 height 132
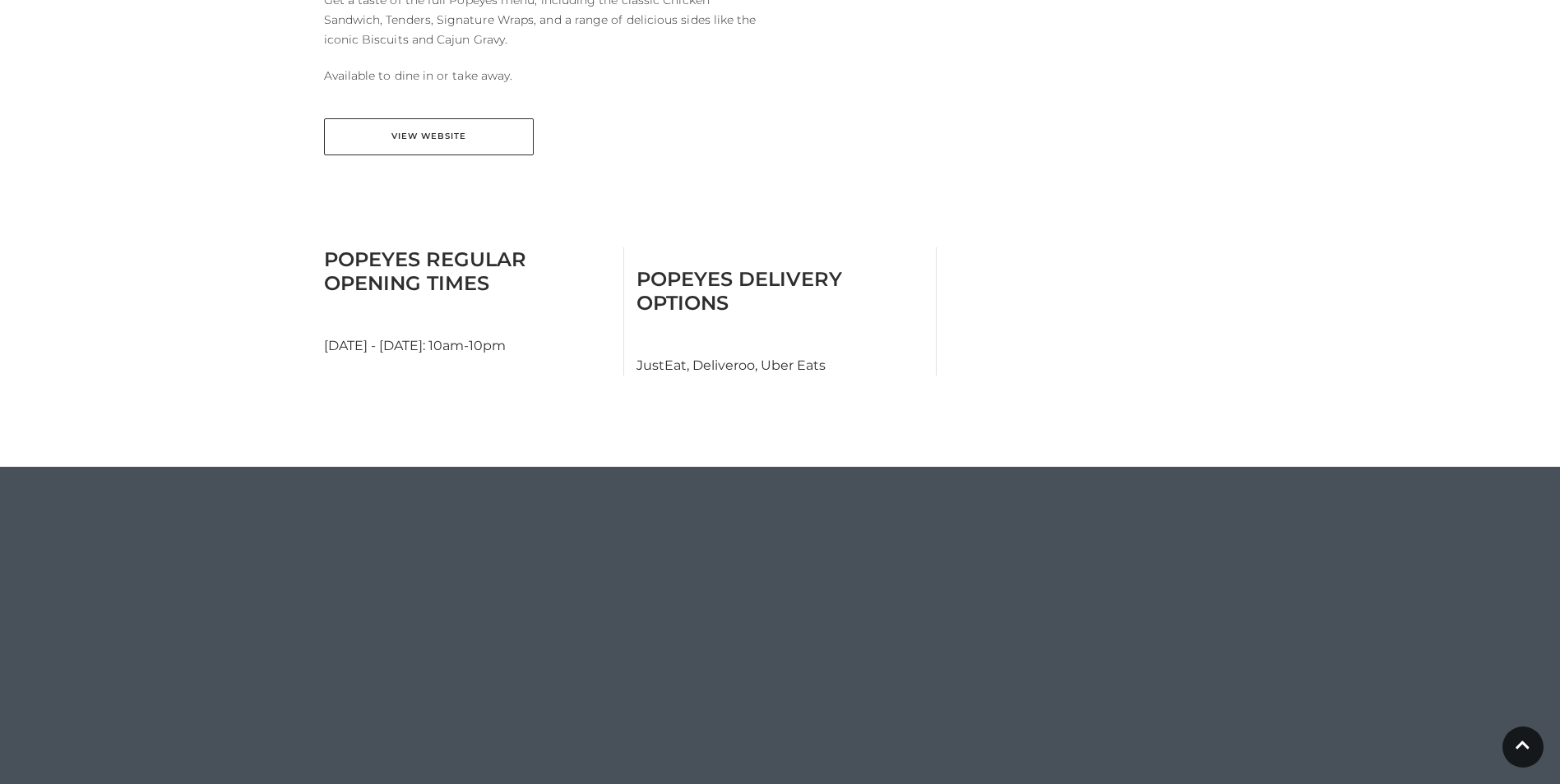
scroll to position [740, 0]
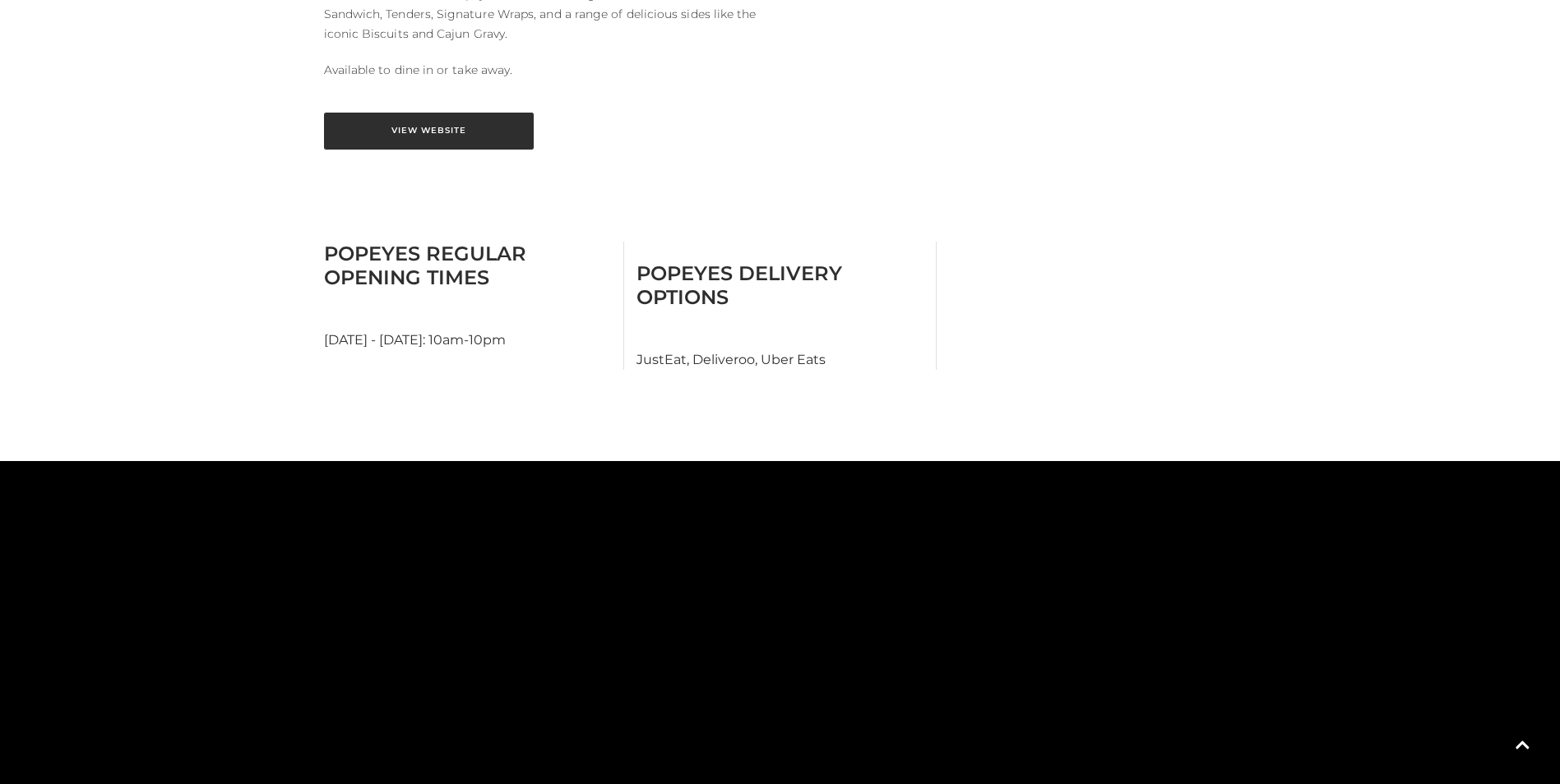
click at [388, 113] on link "View Website" at bounding box center [429, 131] width 210 height 37
